Goal: Task Accomplishment & Management: Use online tool/utility

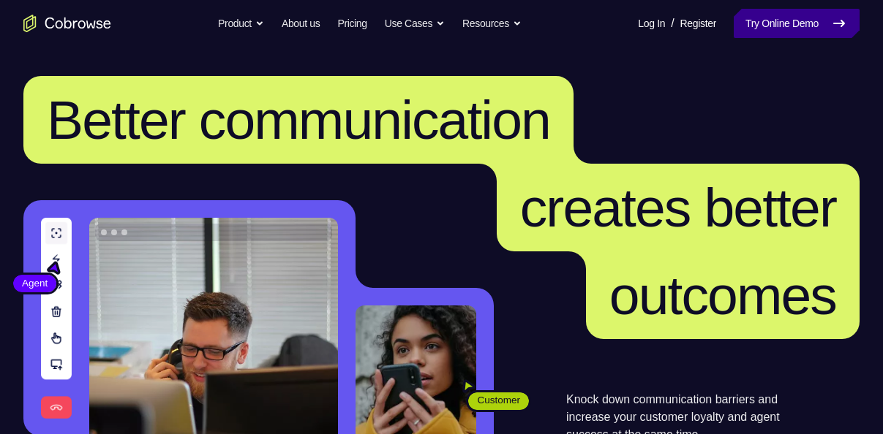
click at [799, 19] on link "Try Online Demo" at bounding box center [796, 23] width 126 height 29
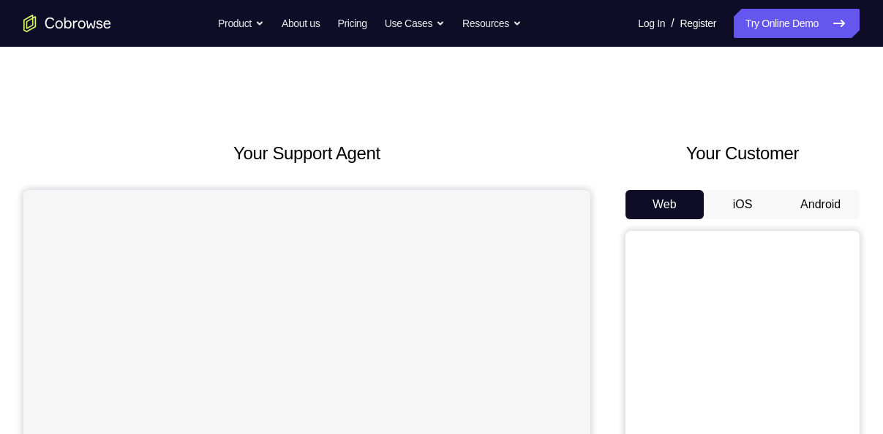
click at [820, 211] on button "Android" at bounding box center [820, 204] width 78 height 29
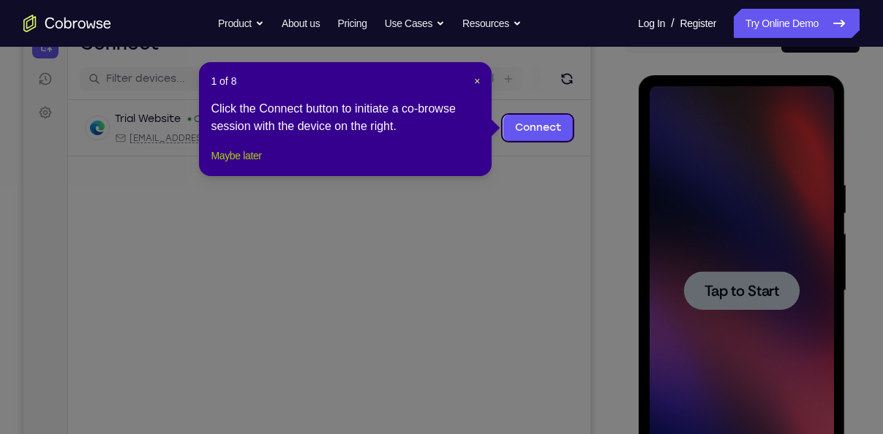
click at [242, 165] on button "Maybe later" at bounding box center [236, 156] width 50 height 18
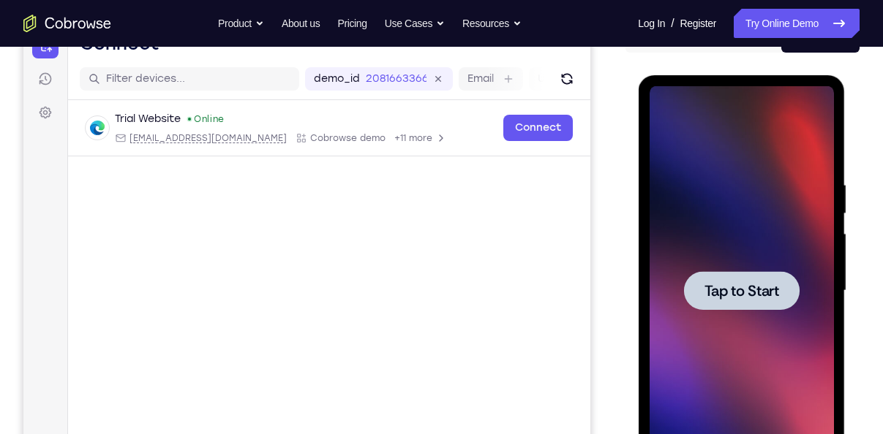
click at [703, 279] on div at bounding box center [741, 290] width 116 height 39
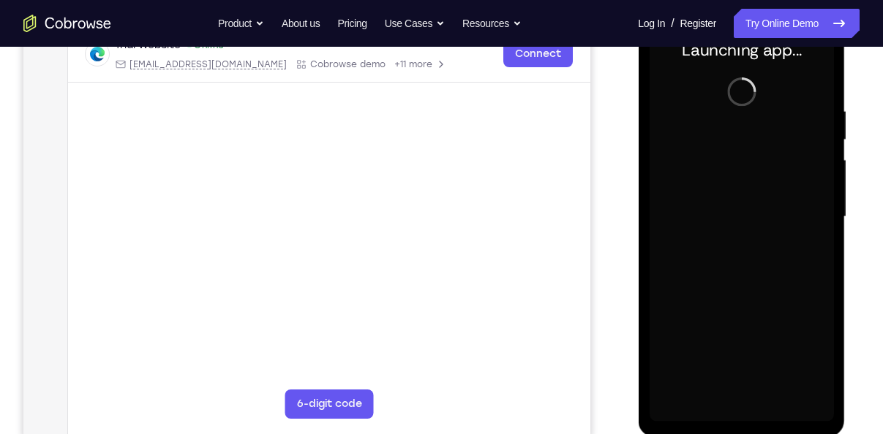
scroll to position [241, 0]
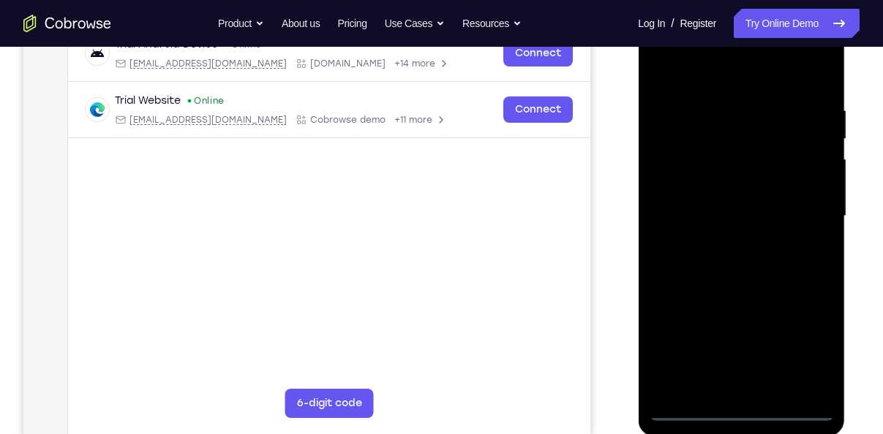
click at [741, 409] on div at bounding box center [741, 217] width 184 height 410
click at [807, 349] on div at bounding box center [741, 217] width 184 height 410
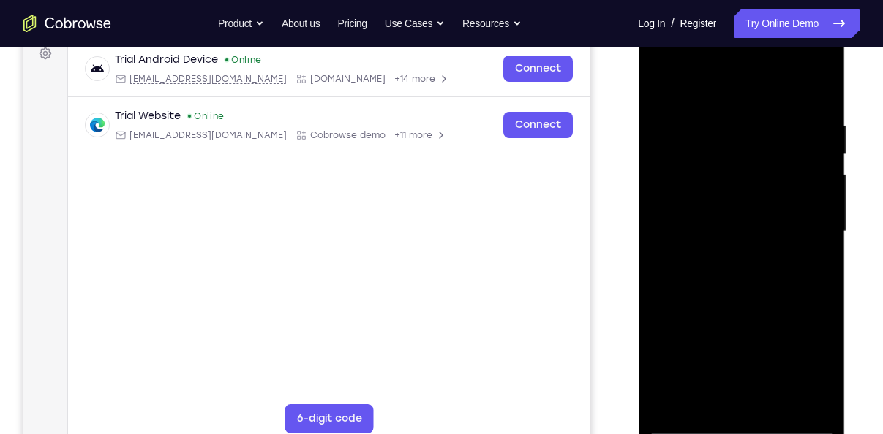
scroll to position [206, 0]
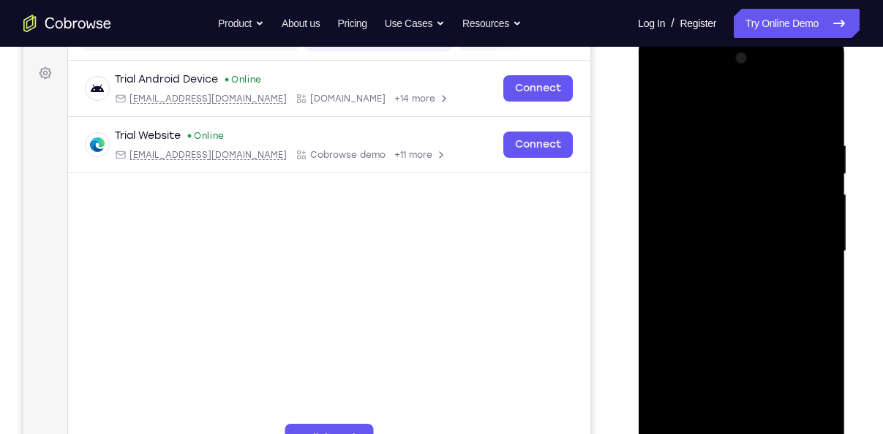
click at [710, 110] on div at bounding box center [741, 252] width 184 height 410
click at [801, 246] on div at bounding box center [741, 252] width 184 height 410
click at [729, 276] on div at bounding box center [741, 252] width 184 height 410
click at [726, 241] on div at bounding box center [741, 252] width 184 height 410
click at [697, 225] on div at bounding box center [741, 252] width 184 height 410
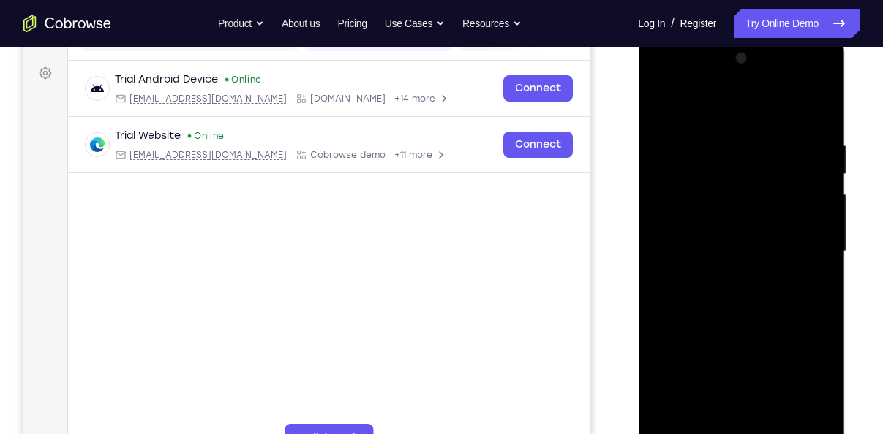
click at [709, 252] on div at bounding box center [741, 252] width 184 height 410
click at [737, 290] on div at bounding box center [741, 252] width 184 height 410
click at [814, 271] on div at bounding box center [741, 252] width 184 height 410
click at [727, 249] on div at bounding box center [741, 252] width 184 height 410
click at [726, 302] on div at bounding box center [741, 252] width 184 height 410
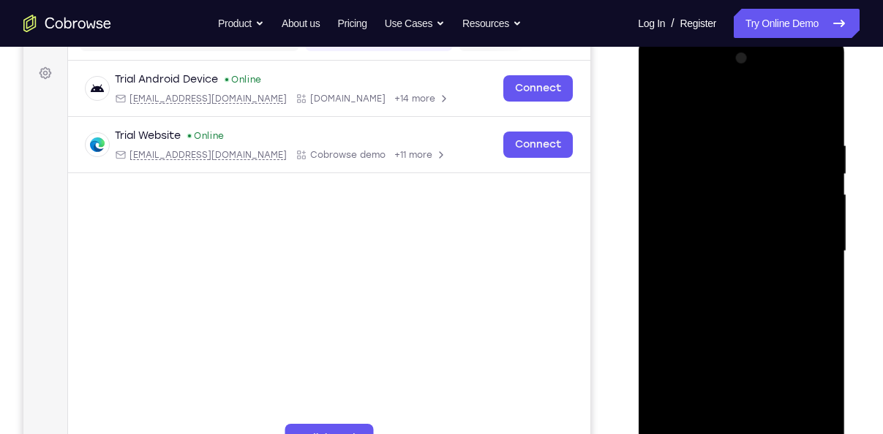
click at [735, 297] on div at bounding box center [741, 252] width 184 height 410
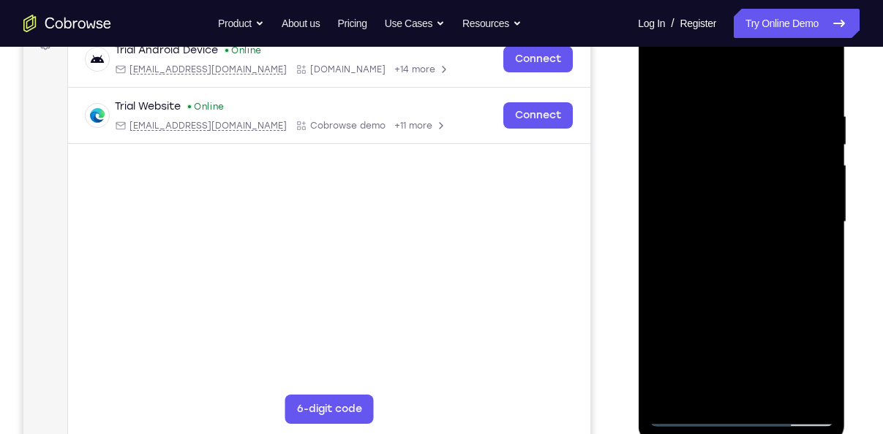
scroll to position [236, 0]
click at [729, 290] on div at bounding box center [741, 222] width 184 height 410
click at [777, 393] on div at bounding box center [741, 222] width 184 height 410
click at [742, 295] on div at bounding box center [741, 222] width 184 height 410
click at [717, 210] on div at bounding box center [741, 222] width 184 height 410
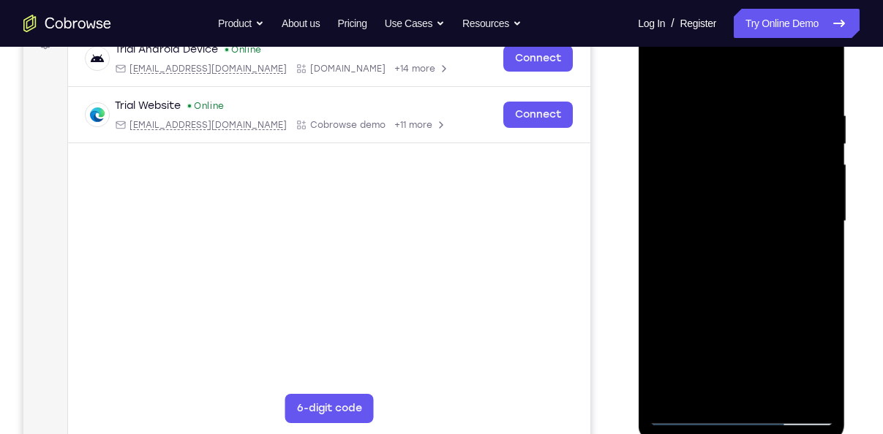
click at [700, 385] on div at bounding box center [741, 222] width 184 height 410
click at [736, 283] on div at bounding box center [741, 222] width 184 height 410
click at [817, 363] on div at bounding box center [741, 222] width 184 height 410
click at [815, 361] on div at bounding box center [741, 222] width 184 height 410
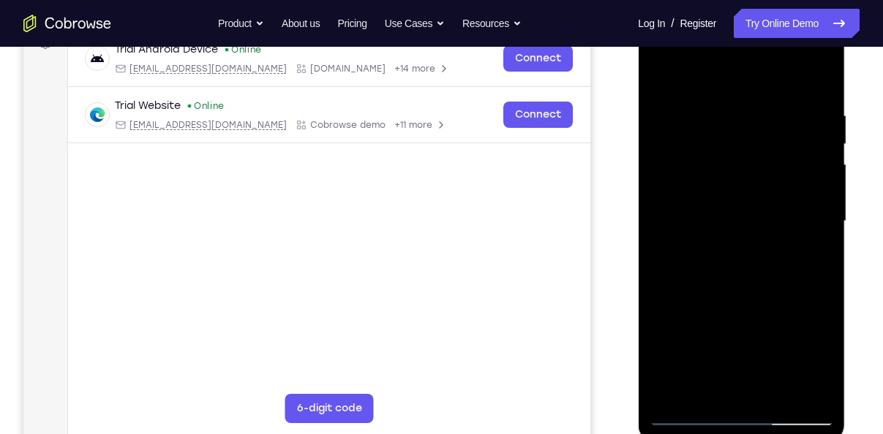
click at [815, 359] on div at bounding box center [741, 222] width 184 height 410
click at [822, 361] on div at bounding box center [741, 222] width 184 height 410
click at [812, 362] on div at bounding box center [741, 222] width 184 height 410
click at [736, 283] on div at bounding box center [741, 222] width 184 height 410
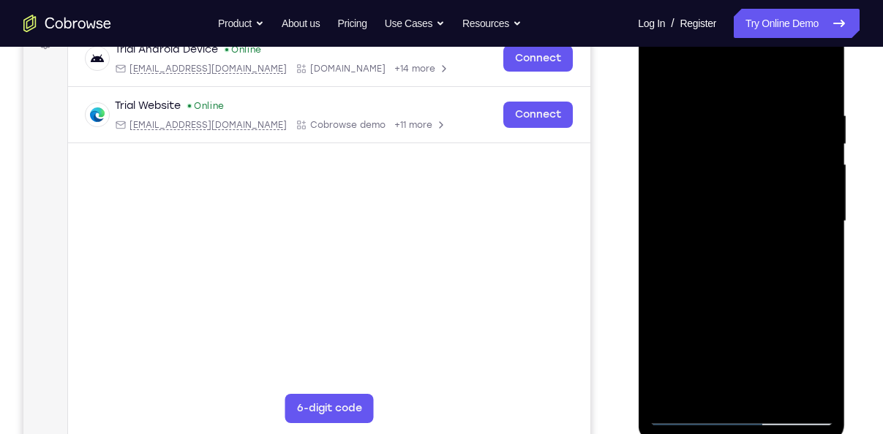
click at [802, 285] on div at bounding box center [741, 222] width 184 height 410
click at [811, 258] on div at bounding box center [741, 222] width 184 height 410
click at [660, 78] on div at bounding box center [741, 222] width 184 height 410
click at [666, 71] on div at bounding box center [741, 222] width 184 height 410
click at [722, 113] on div at bounding box center [741, 222] width 184 height 410
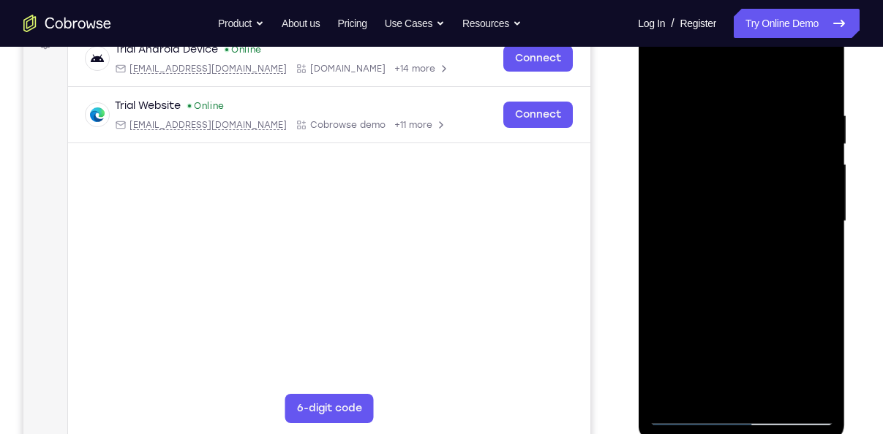
click at [816, 79] on div at bounding box center [741, 222] width 184 height 410
click at [706, 390] on div at bounding box center [741, 222] width 184 height 410
click at [744, 392] on div at bounding box center [741, 222] width 184 height 410
click at [673, 395] on div at bounding box center [741, 222] width 184 height 410
click at [818, 69] on div at bounding box center [741, 222] width 184 height 410
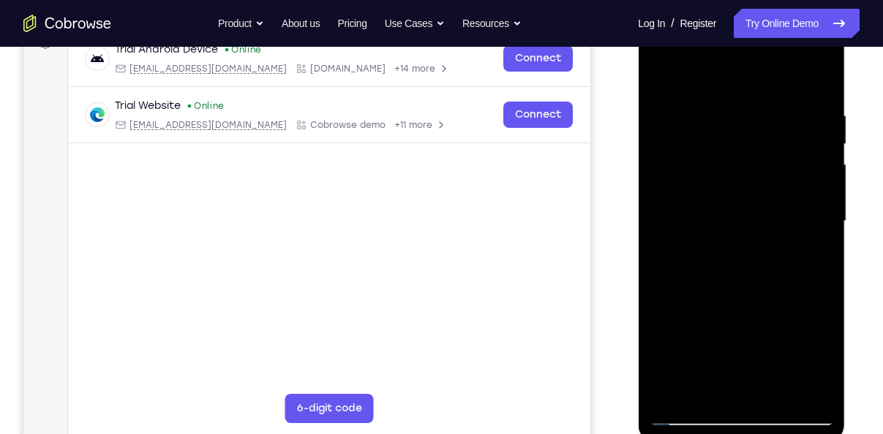
click at [657, 73] on div at bounding box center [741, 222] width 184 height 410
click at [671, 388] on div at bounding box center [741, 222] width 184 height 410
drag, startPoint x: 733, startPoint y: 128, endPoint x: 720, endPoint y: 217, distance: 90.1
click at [720, 217] on div at bounding box center [741, 222] width 184 height 410
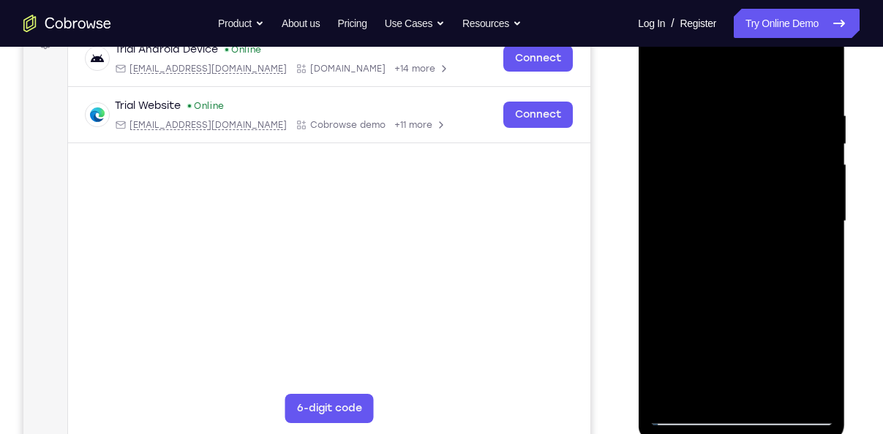
click at [662, 129] on div at bounding box center [741, 222] width 184 height 410
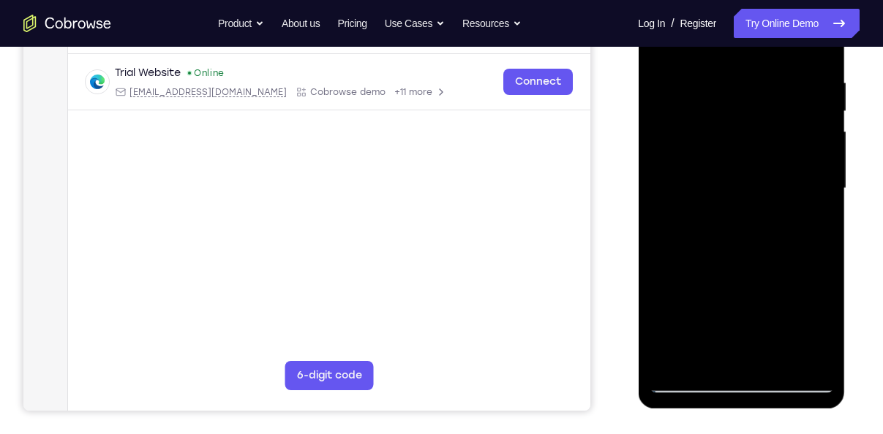
scroll to position [267, 0]
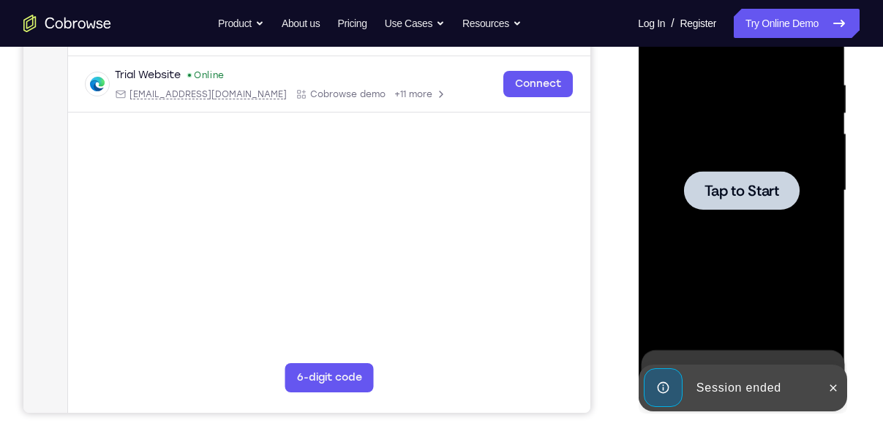
click at [736, 157] on div at bounding box center [741, 191] width 184 height 410
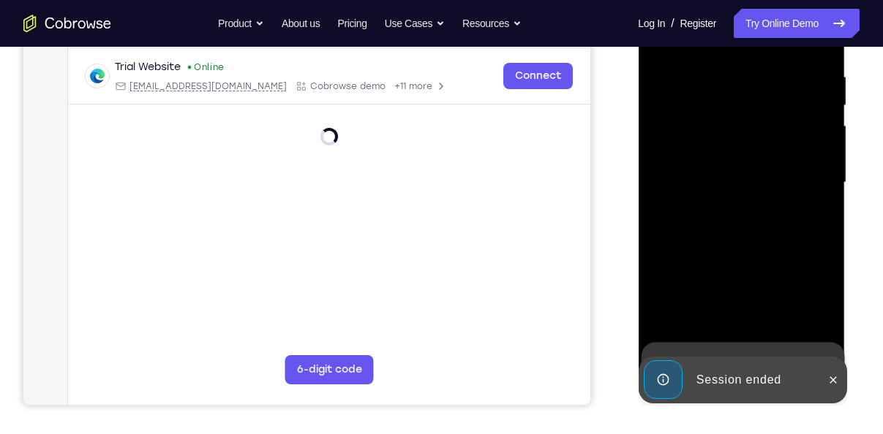
scroll to position [276, 0]
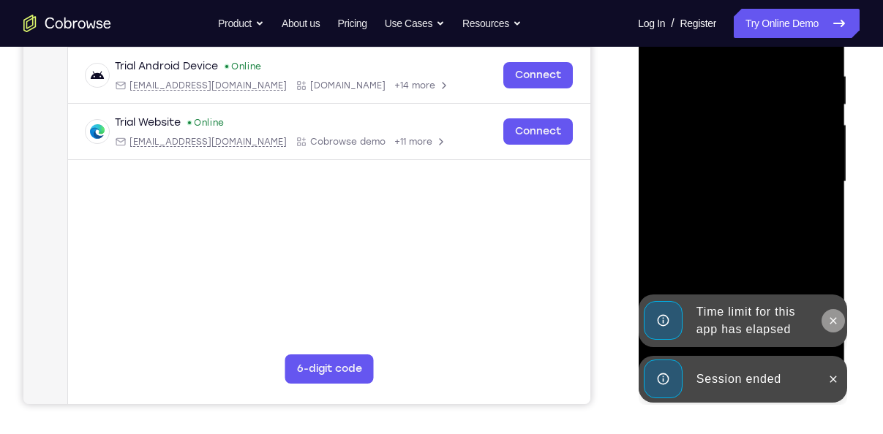
click at [835, 321] on icon at bounding box center [832, 321] width 12 height 12
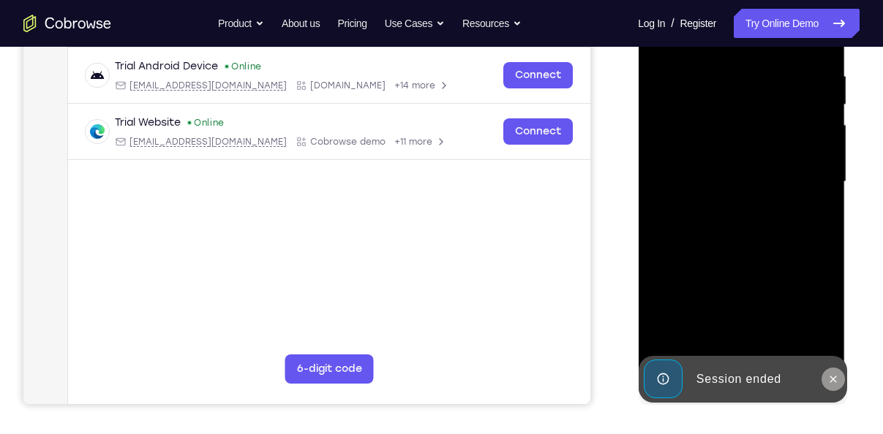
click at [831, 381] on icon at bounding box center [832, 379] width 7 height 7
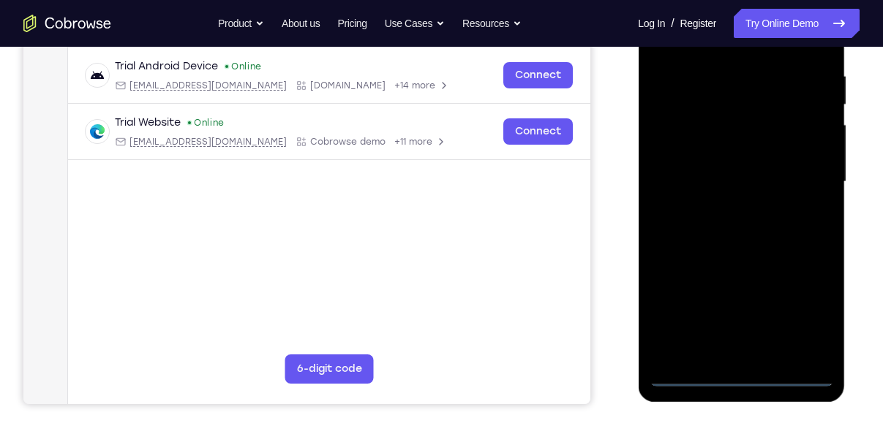
click at [738, 374] on div at bounding box center [741, 182] width 184 height 410
click at [803, 314] on div at bounding box center [741, 182] width 184 height 410
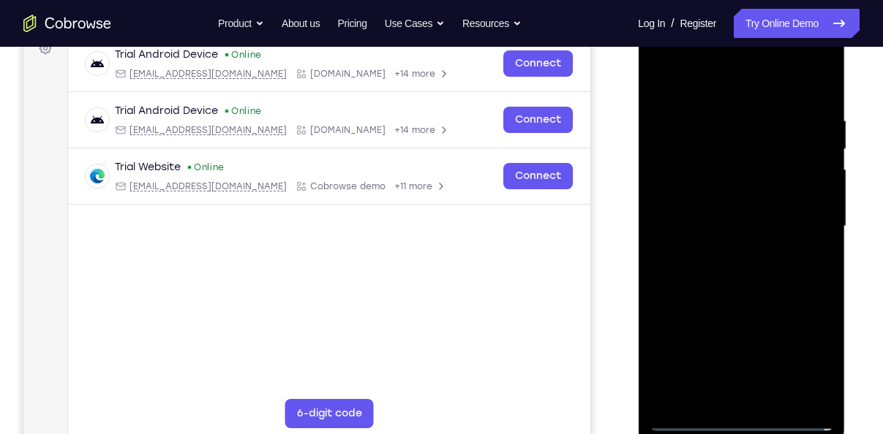
scroll to position [228, 0]
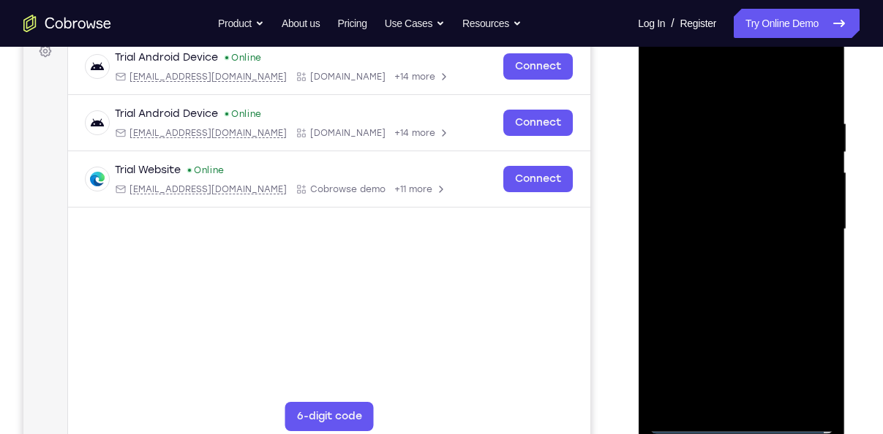
click at [703, 82] on div at bounding box center [741, 230] width 184 height 410
click at [681, 188] on div at bounding box center [741, 230] width 184 height 410
click at [730, 228] on div at bounding box center [741, 230] width 184 height 410
click at [709, 212] on div at bounding box center [741, 230] width 184 height 410
click at [720, 245] on div at bounding box center [741, 230] width 184 height 410
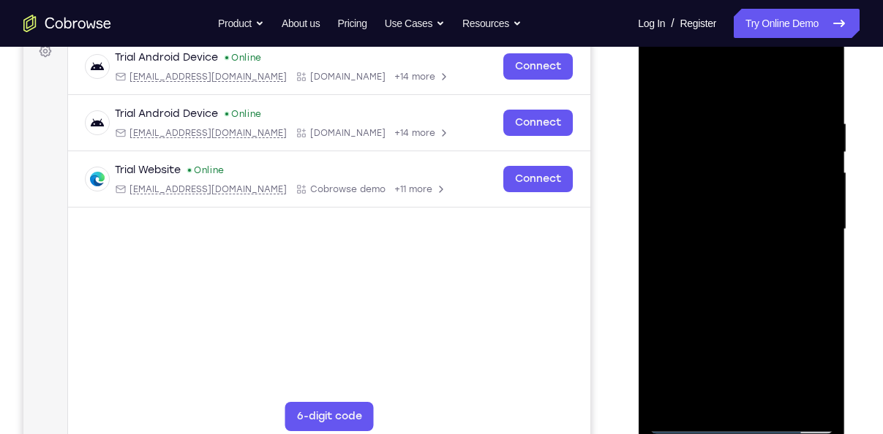
click at [733, 399] on div at bounding box center [741, 230] width 184 height 410
click at [790, 99] on div at bounding box center [741, 230] width 184 height 410
click at [658, 102] on div at bounding box center [741, 230] width 184 height 410
click at [733, 189] on div at bounding box center [741, 230] width 184 height 410
click at [791, 397] on div at bounding box center [741, 230] width 184 height 410
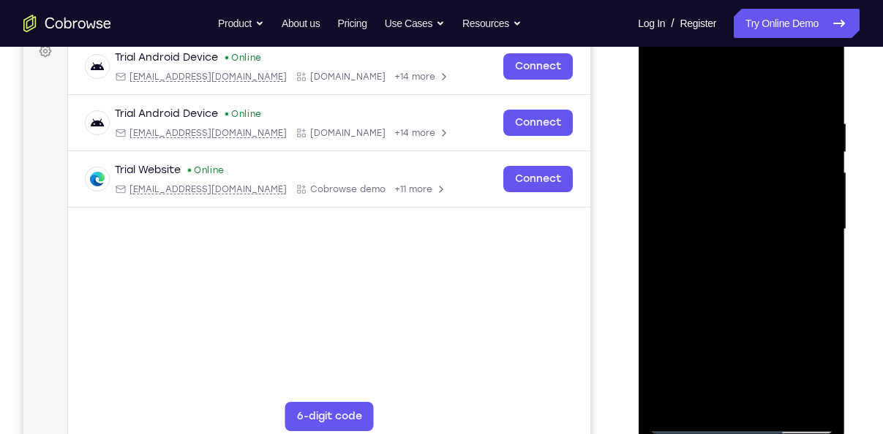
drag, startPoint x: 802, startPoint y: 391, endPoint x: 722, endPoint y: 401, distance: 81.2
click at [722, 401] on div at bounding box center [741, 230] width 184 height 410
click at [788, 399] on div at bounding box center [741, 230] width 184 height 410
click at [821, 91] on div at bounding box center [741, 230] width 184 height 410
drag, startPoint x: 769, startPoint y: 214, endPoint x: 649, endPoint y: 228, distance: 120.8
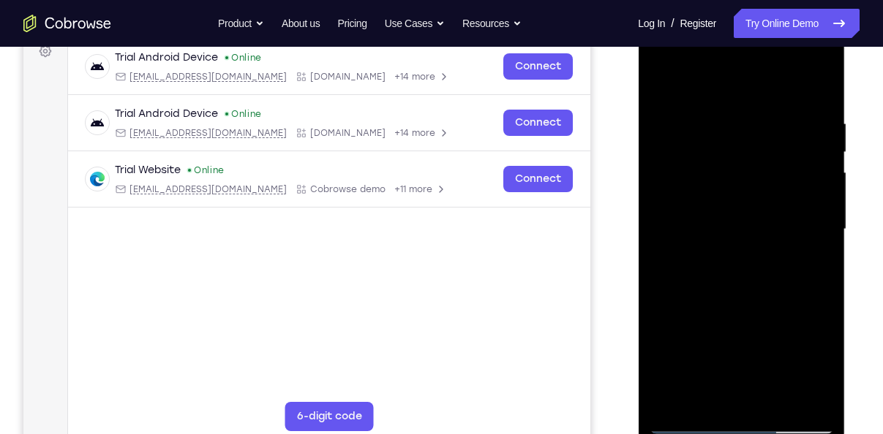
click at [649, 228] on div at bounding box center [741, 230] width 184 height 410
drag, startPoint x: 790, startPoint y: 188, endPoint x: 695, endPoint y: 198, distance: 95.6
click at [695, 198] on div at bounding box center [741, 230] width 184 height 410
drag, startPoint x: 804, startPoint y: 182, endPoint x: 681, endPoint y: 189, distance: 123.8
click at [681, 189] on div at bounding box center [741, 230] width 184 height 410
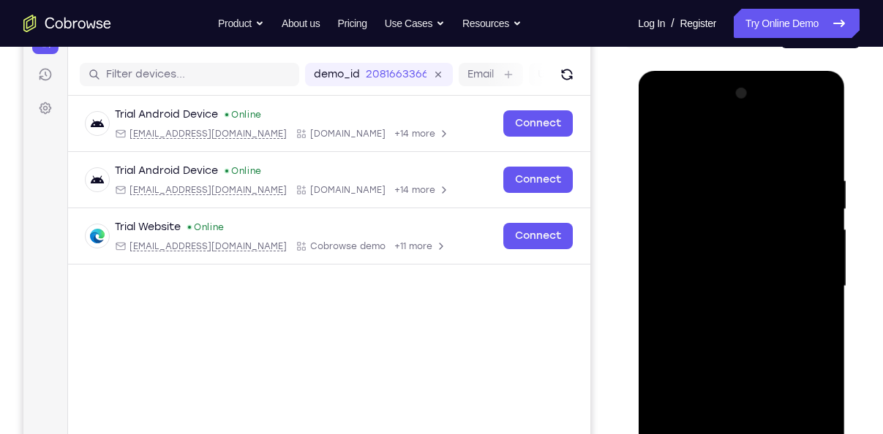
scroll to position [170, 0]
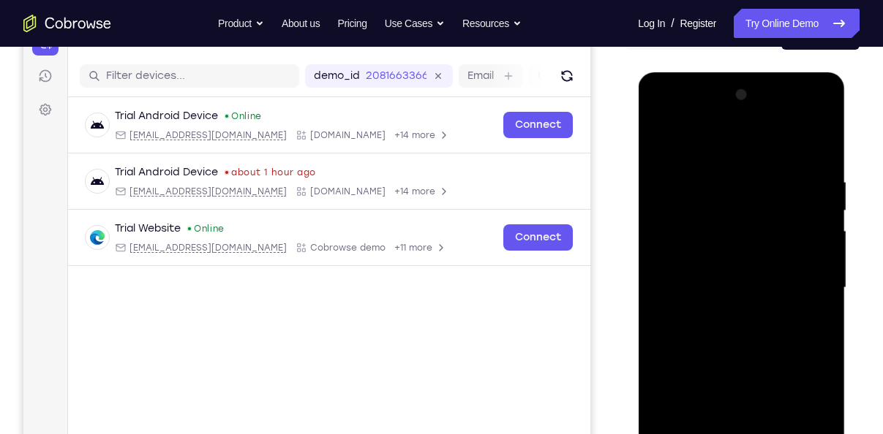
drag, startPoint x: 740, startPoint y: 215, endPoint x: 747, endPoint y: 179, distance: 36.4
click at [747, 179] on div at bounding box center [741, 288] width 184 height 410
click at [824, 121] on div at bounding box center [741, 288] width 184 height 410
click at [815, 395] on div at bounding box center [741, 288] width 184 height 410
click at [761, 317] on div at bounding box center [741, 288] width 184 height 410
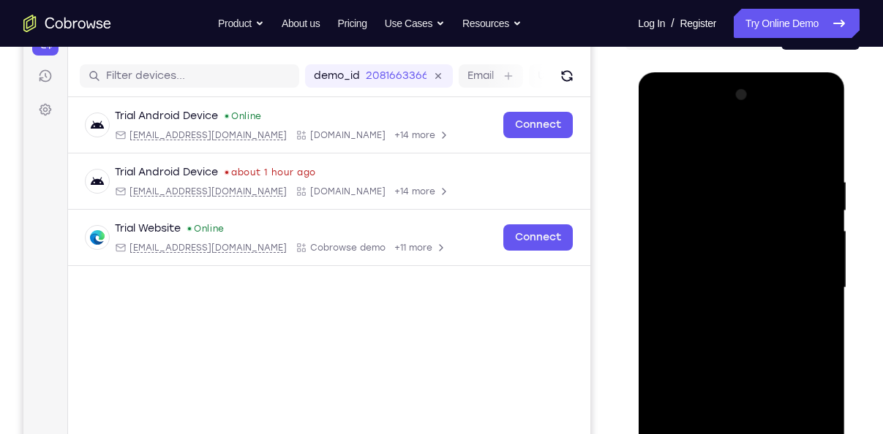
drag, startPoint x: 723, startPoint y: 173, endPoint x: 746, endPoint y: 294, distance: 123.6
click at [746, 294] on div at bounding box center [741, 288] width 184 height 410
click at [674, 136] on div at bounding box center [741, 288] width 184 height 410
click at [694, 137] on div at bounding box center [741, 288] width 184 height 410
click at [690, 369] on div at bounding box center [741, 288] width 184 height 410
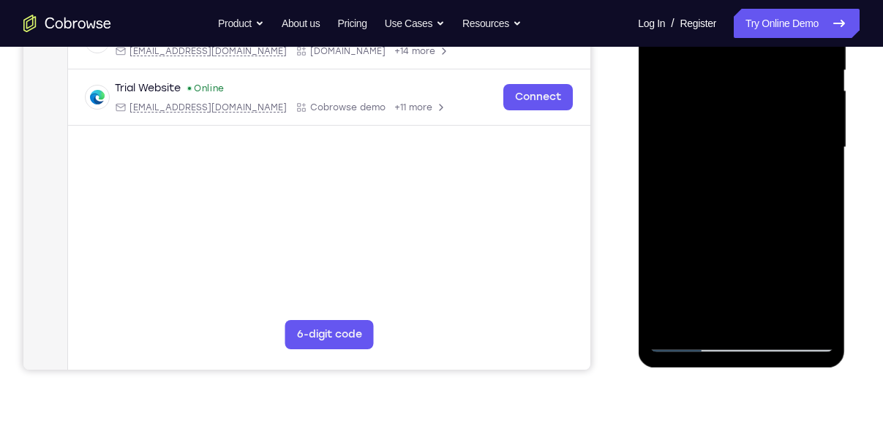
scroll to position [312, 0]
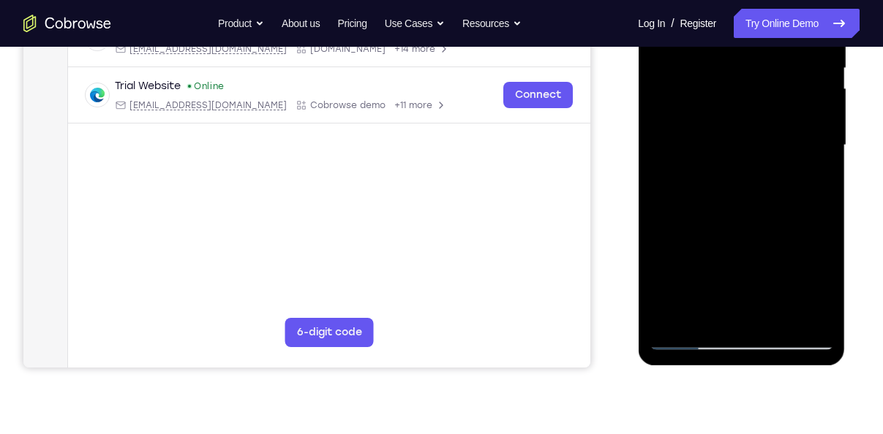
drag, startPoint x: 764, startPoint y: 298, endPoint x: 665, endPoint y: 208, distance: 133.1
click at [665, 208] on div at bounding box center [741, 146] width 184 height 410
drag, startPoint x: 755, startPoint y: 234, endPoint x: 657, endPoint y: 175, distance: 114.5
click at [657, 175] on div at bounding box center [741, 146] width 184 height 410
drag, startPoint x: 738, startPoint y: 137, endPoint x: 837, endPoint y: 314, distance: 202.0
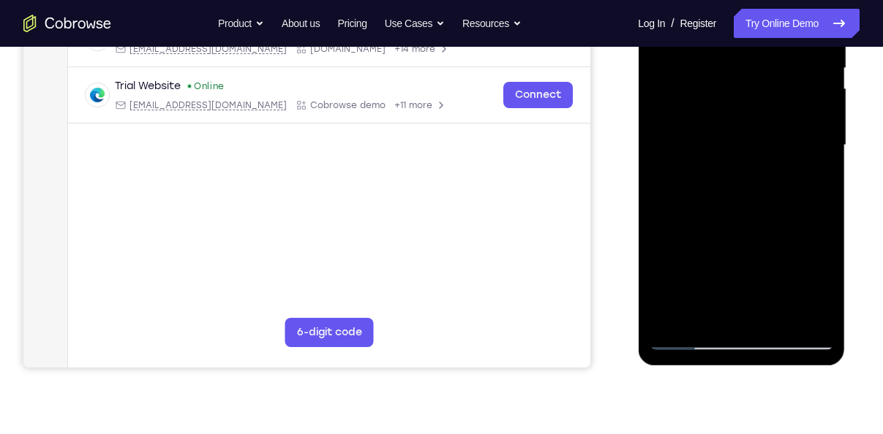
click at [837, 314] on div at bounding box center [741, 148] width 207 height 436
